Goal: Transaction & Acquisition: Purchase product/service

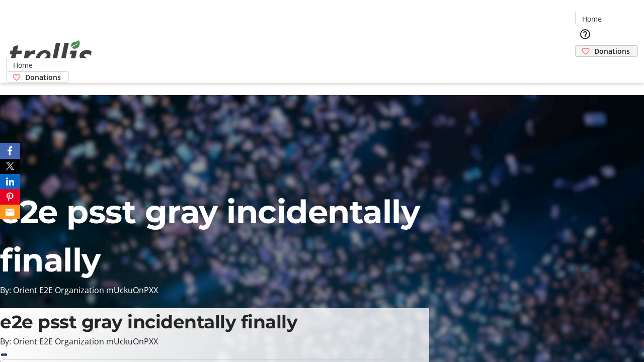
click at [594, 46] on span "Donations" at bounding box center [612, 51] width 36 height 11
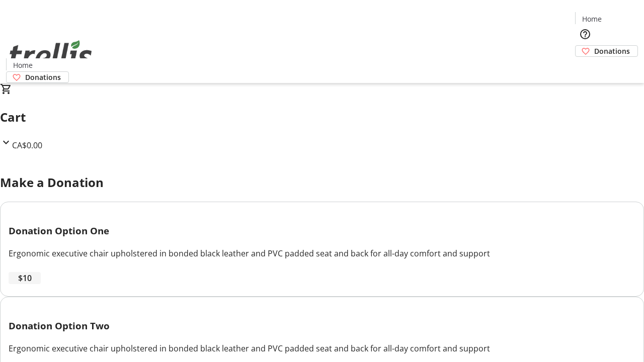
click at [32, 284] on span "$10" at bounding box center [25, 278] width 14 height 12
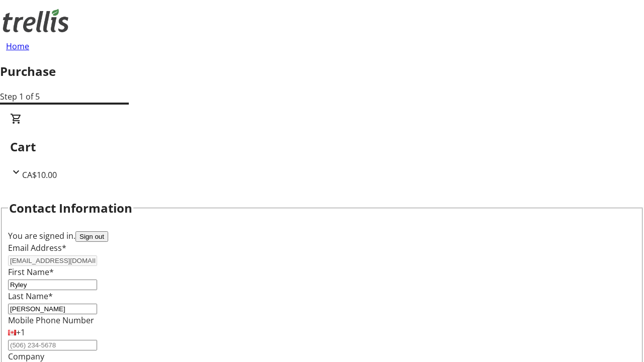
select select "CA"
type input "[STREET_ADDRESS][PERSON_NAME]"
type input "Kelowna"
select select "BC"
type input "Kelowna"
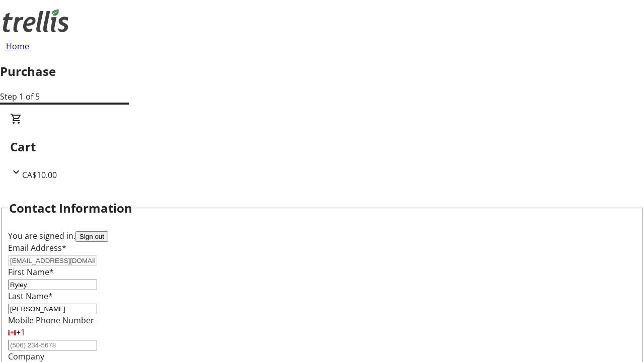
type input "V1Y 0C2"
